Goal: Information Seeking & Learning: Learn about a topic

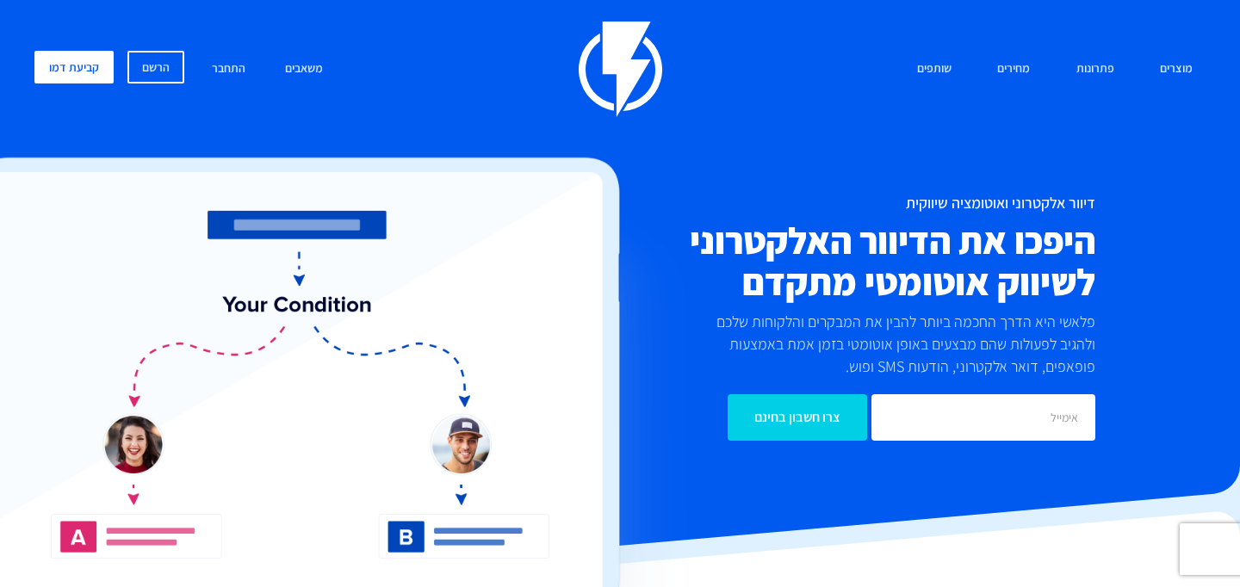
click at [389, 66] on div "מוצרים שיווק אוטומטי הפכו את השיווק לאוטומטי דיוור אלקטרוני שלחו את המסר הנכון …" at bounding box center [620, 70] width 1197 height 96
click at [1014, 56] on link "מחירים" at bounding box center [1013, 69] width 59 height 37
